Goal: Check status: Check status

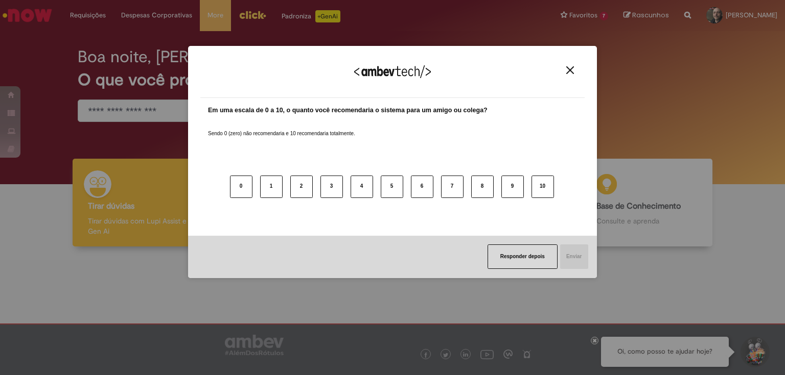
click at [569, 67] on img "Close" at bounding box center [570, 70] width 8 height 8
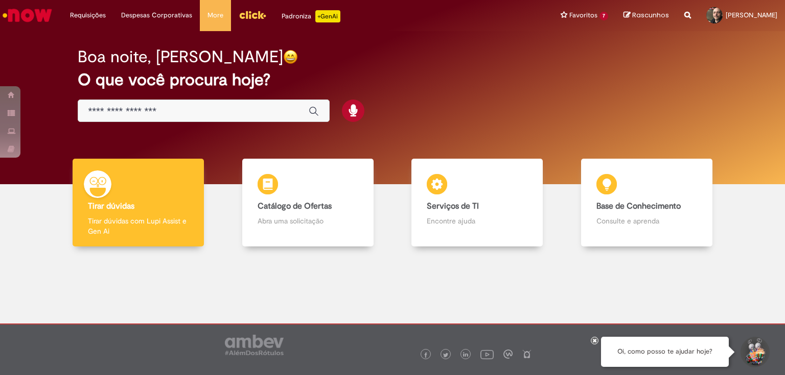
click at [228, 110] on input "Basta digitar aqui" at bounding box center [193, 112] width 210 height 12
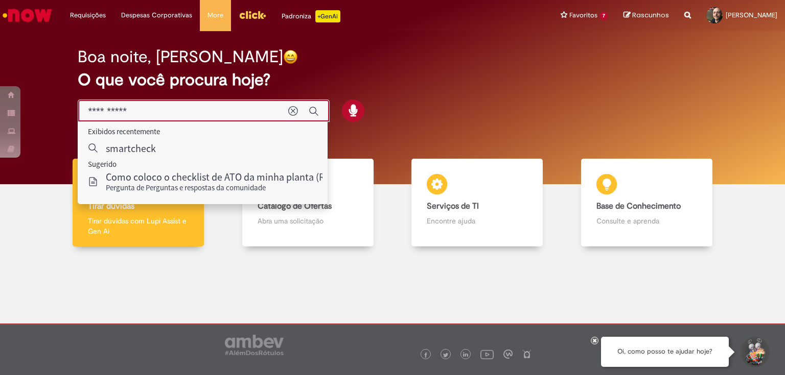
type input "**********"
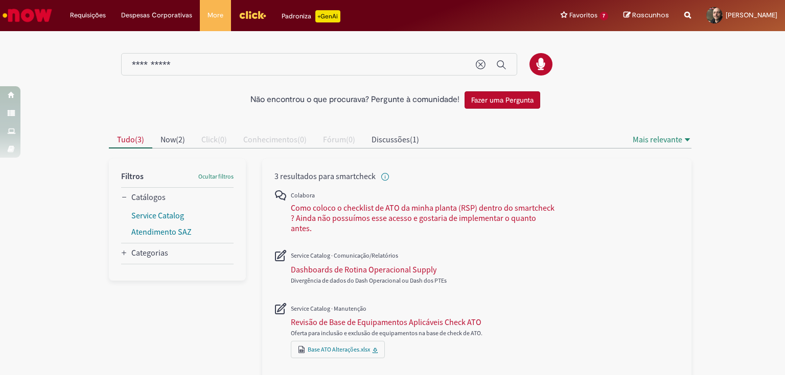
click at [21, 18] on img "Ir para a Homepage" at bounding box center [27, 15] width 53 height 20
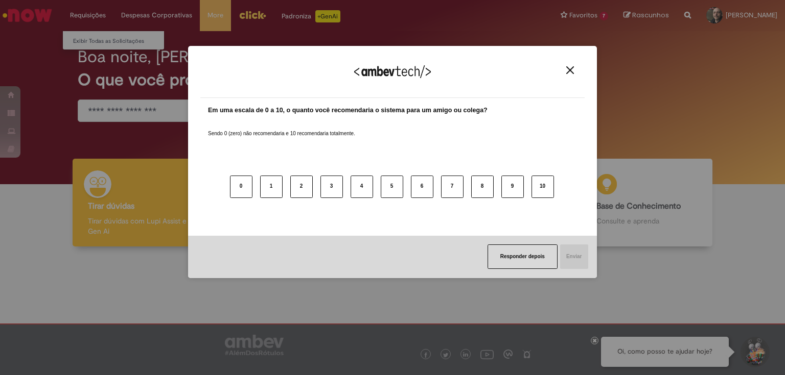
click at [84, 16] on div "Agradecemos seu feedback! Em uma escala de 0 a 10, o quanto você recomendaria o…" at bounding box center [392, 187] width 785 height 375
click at [570, 69] on img "Close" at bounding box center [570, 70] width 8 height 8
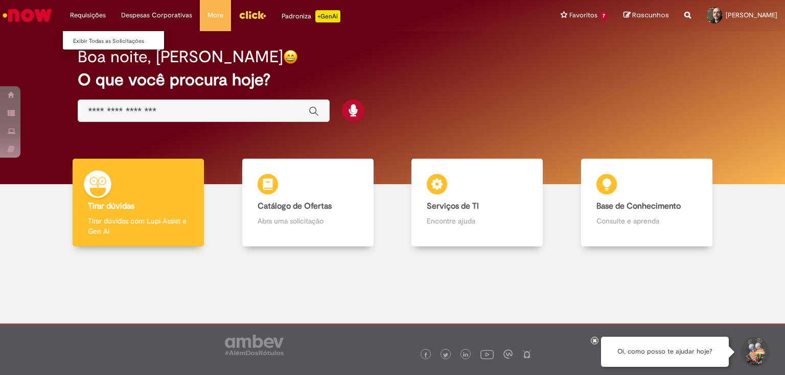
click at [86, 13] on li "Requisições Exibir Todas as Solicitações" at bounding box center [87, 15] width 51 height 31
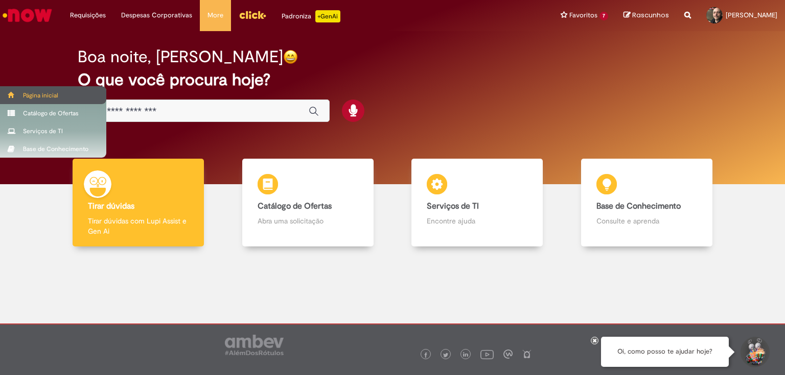
click at [19, 94] on div "Página inicial" at bounding box center [53, 95] width 106 height 18
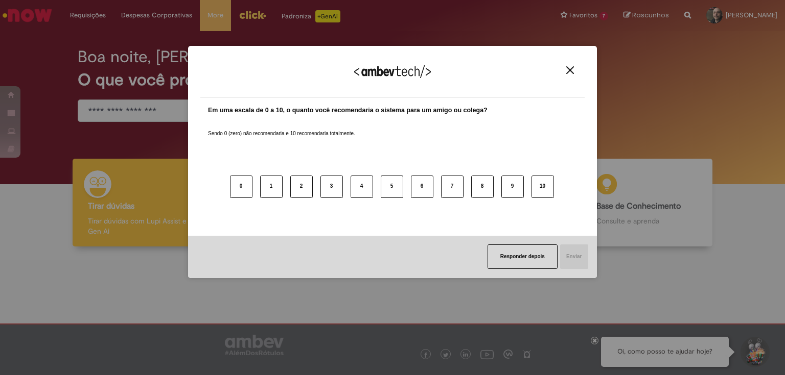
click at [563, 74] on button "Close" at bounding box center [570, 70] width 14 height 9
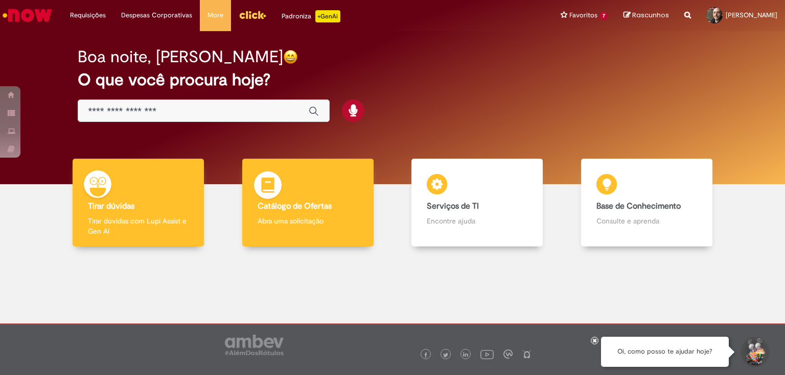
click at [317, 196] on div "Catálogo de Ofertas Catálogo de Ofertas Abra uma solicitação" at bounding box center [307, 203] width 131 height 88
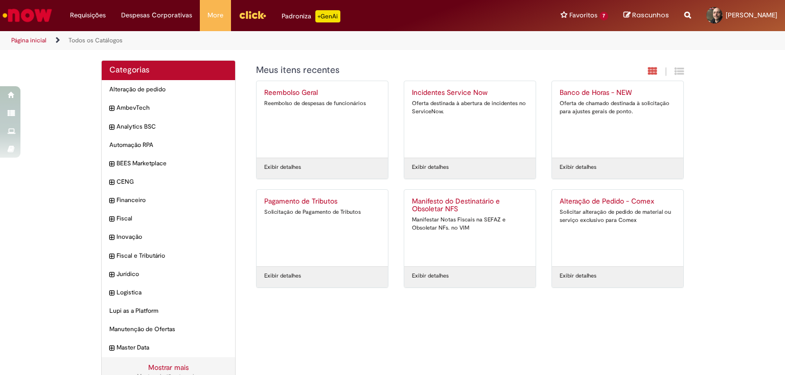
click at [676, 15] on div "Reportar problema Artigos Não encontrou base de conhecimento Catálogo Não foram…" at bounding box center [687, 15] width 22 height 31
click at [684, 15] on icon "Search from all sources" at bounding box center [687, 9] width 7 height 18
click at [673, 16] on input "text" at bounding box center [667, 15] width 47 height 17
click at [20, 201] on div "Categorias Alteração de pedido Itens AmbevTech Itens Analytics BSC Itens Automa…" at bounding box center [392, 228] width 785 height 337
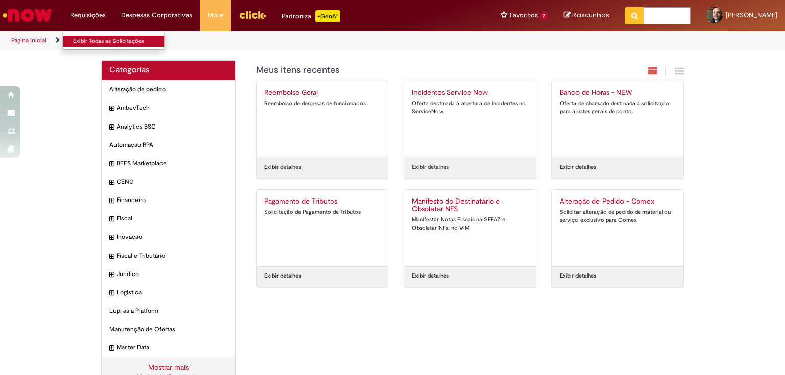
click at [82, 42] on link "Exibir Todas as Solicitações" at bounding box center [119, 41] width 112 height 11
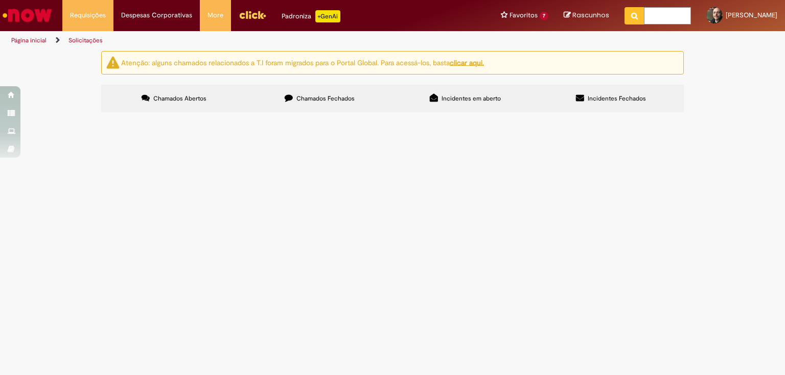
click at [186, 101] on span "Chamados Abertos" at bounding box center [179, 98] width 53 height 8
click at [308, 98] on span "Chamados Fechados" at bounding box center [325, 98] width 58 height 8
click at [467, 98] on span "Incidentes em aberto" at bounding box center [470, 98] width 59 height 8
click at [628, 97] on span "Incidentes Fechados" at bounding box center [616, 98] width 58 height 8
click at [318, 100] on span "Chamados Fechados" at bounding box center [325, 98] width 58 height 8
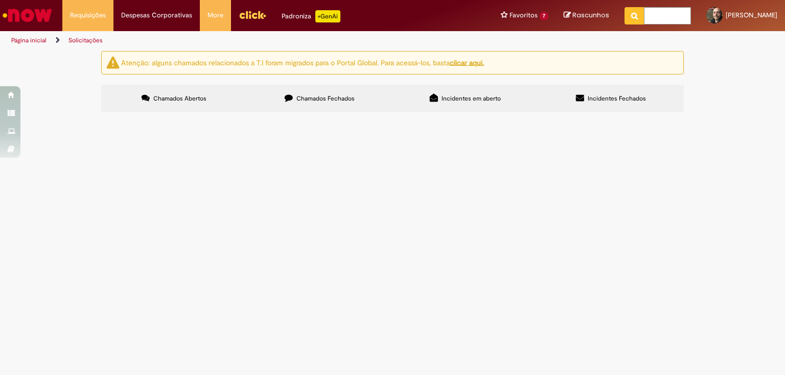
click at [471, 64] on u "clicar aqui." at bounding box center [466, 62] width 34 height 9
click at [469, 58] on u "clicar aqui." at bounding box center [466, 62] width 34 height 9
